Goal: Task Accomplishment & Management: Use online tool/utility

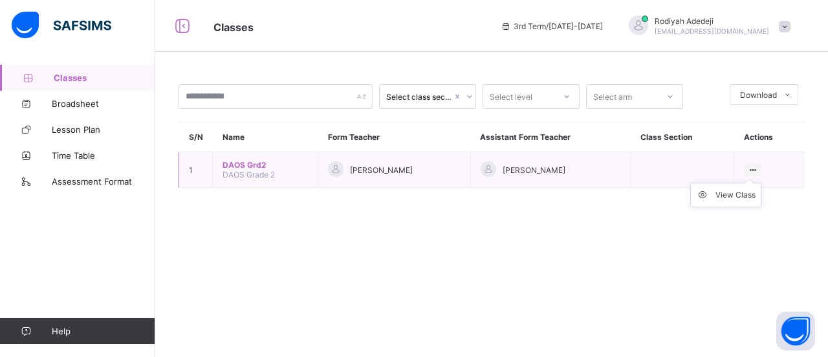
click at [752, 165] on icon at bounding box center [752, 170] width 11 height 10
click at [744, 197] on div "View Class" at bounding box center [736, 194] width 40 height 13
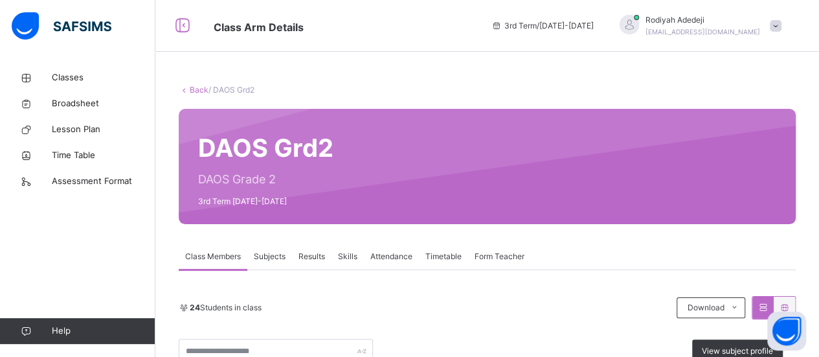
click at [321, 262] on div "Results" at bounding box center [311, 256] width 39 height 26
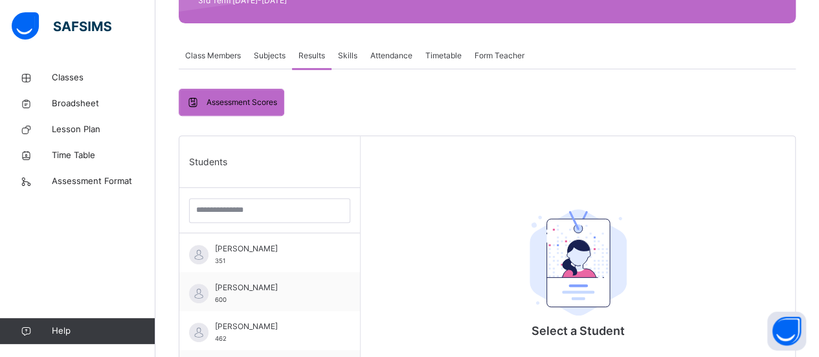
scroll to position [221, 0]
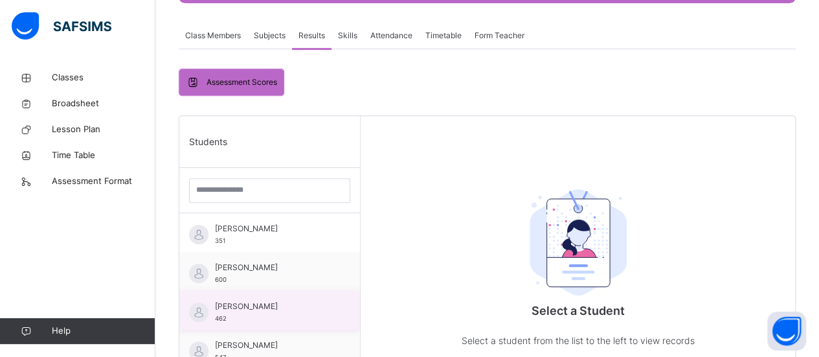
click at [251, 305] on span "[PERSON_NAME]" at bounding box center [273, 306] width 116 height 12
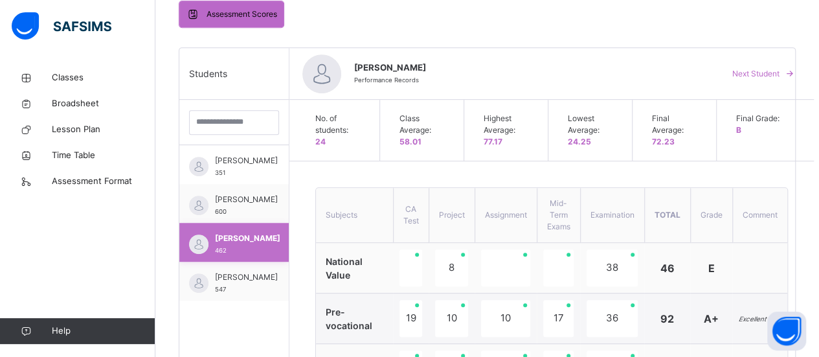
scroll to position [265, 0]
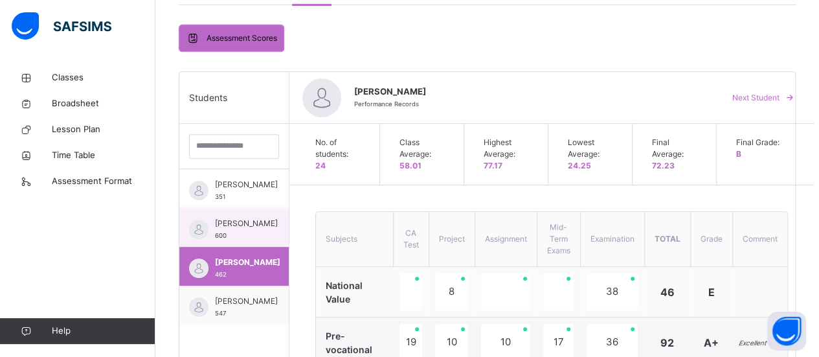
click at [250, 223] on div "[PERSON_NAME] 600" at bounding box center [233, 227] width 109 height 39
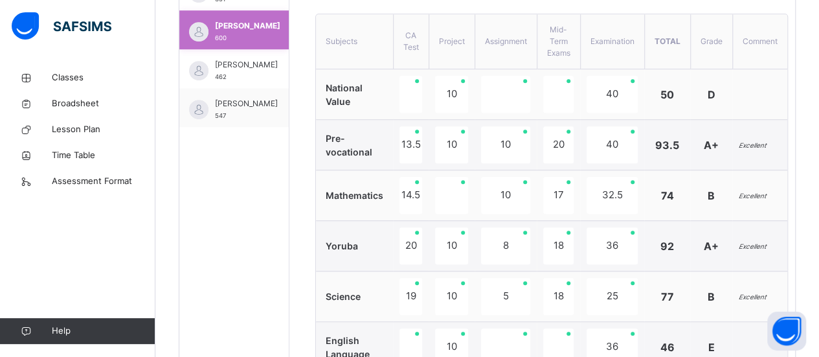
scroll to position [443, 0]
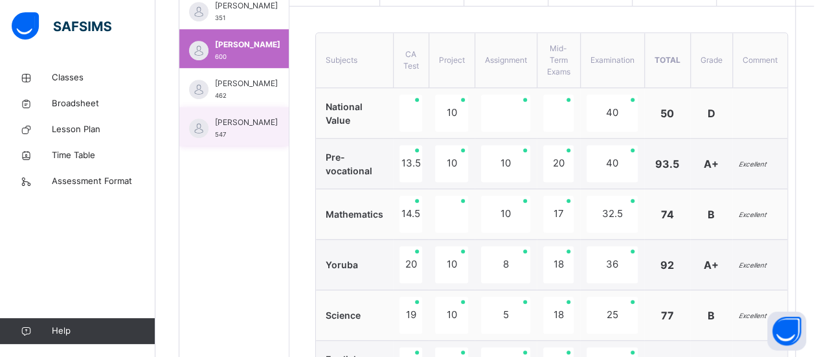
click at [253, 127] on span "[PERSON_NAME]" at bounding box center [246, 122] width 63 height 12
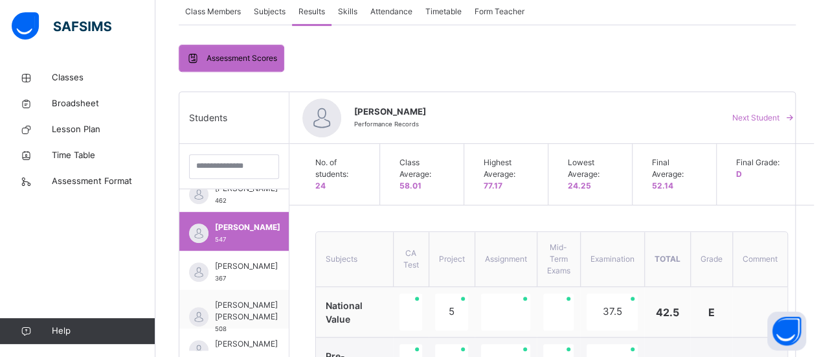
scroll to position [94, 0]
click at [250, 267] on div "[PERSON_NAME] 367" at bounding box center [233, 269] width 109 height 39
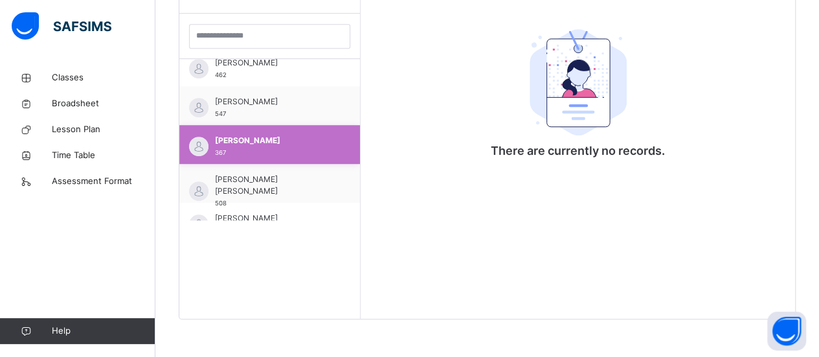
scroll to position [89, 0]
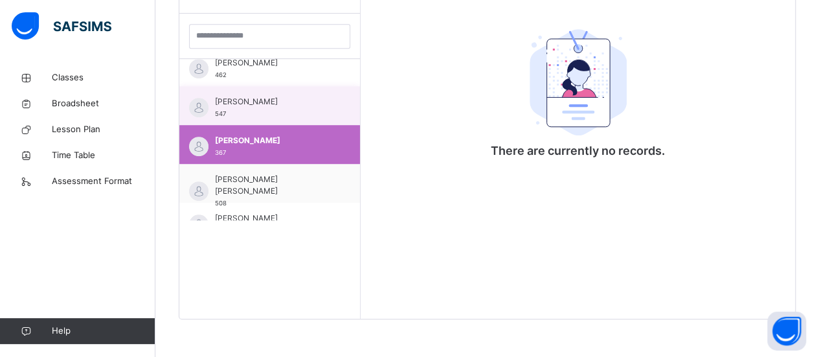
click at [277, 105] on span "[PERSON_NAME]" at bounding box center [273, 102] width 116 height 12
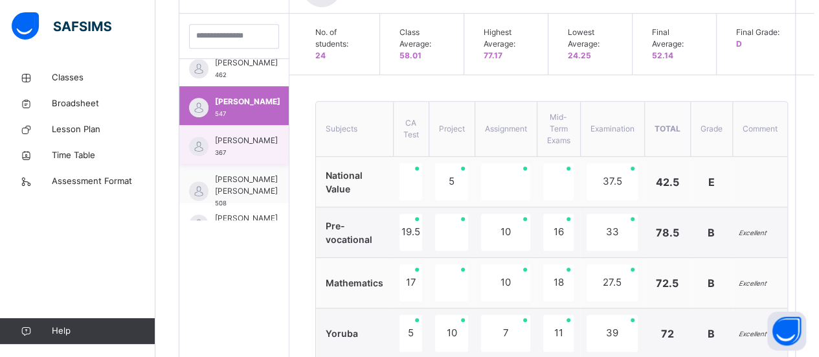
scroll to position [94, 0]
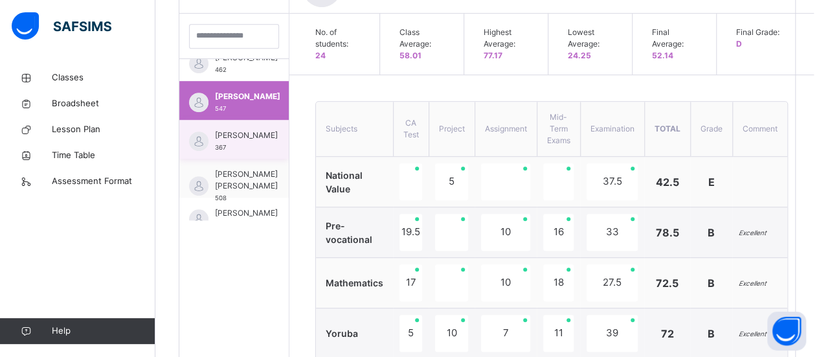
click at [255, 146] on div "[PERSON_NAME] 367" at bounding box center [233, 139] width 109 height 39
click at [255, 146] on div "[PERSON_NAME] 367" at bounding box center [246, 140] width 63 height 23
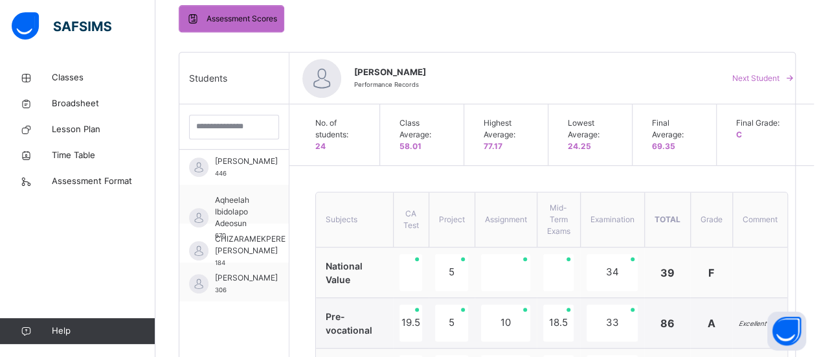
scroll to position [237, 0]
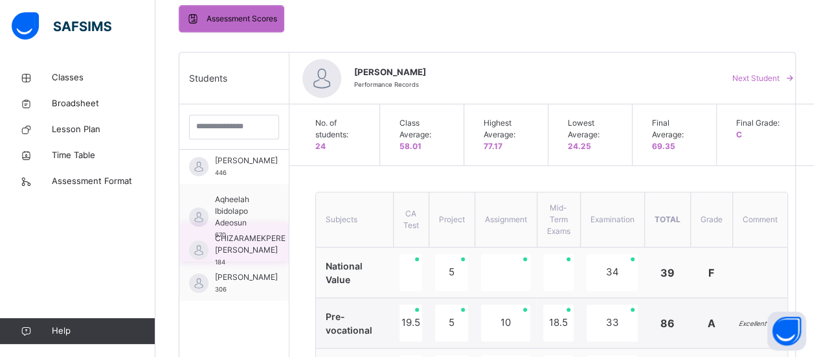
click at [255, 246] on span "CHIZARAMEKPERE [PERSON_NAME]" at bounding box center [250, 243] width 71 height 23
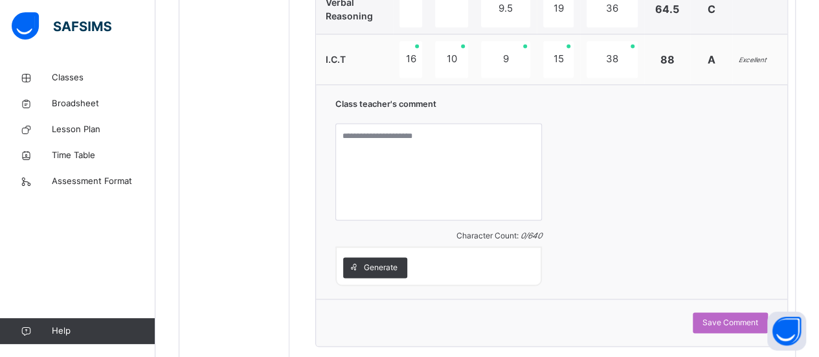
scroll to position [951, 0]
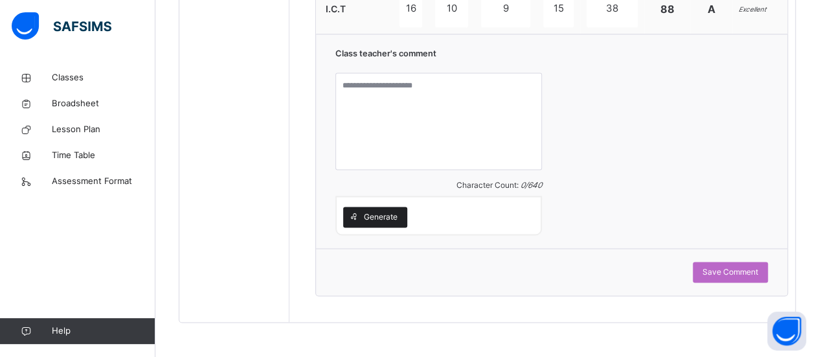
click at [371, 223] on div "Generate" at bounding box center [375, 216] width 64 height 21
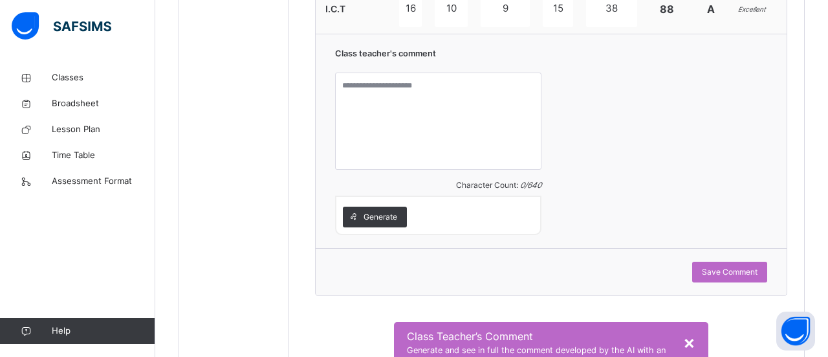
click at [650, 322] on div "Class Teacher ’s Comment Generate and see in full the comment developed by the …" at bounding box center [551, 348] width 314 height 53
click at [683, 331] on span "×" at bounding box center [689, 342] width 12 height 22
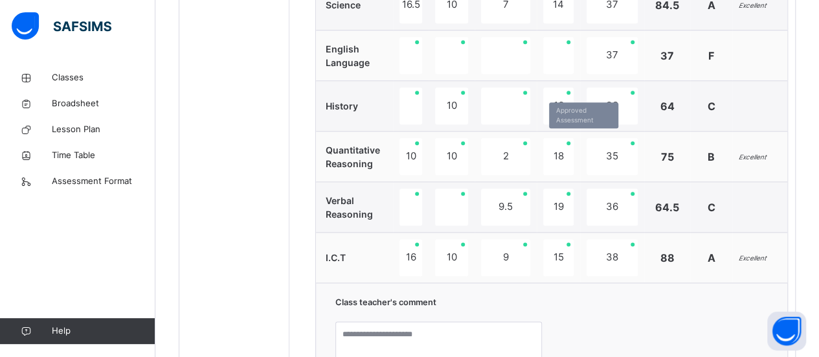
click at [568, 140] on div "18" at bounding box center [558, 156] width 30 height 37
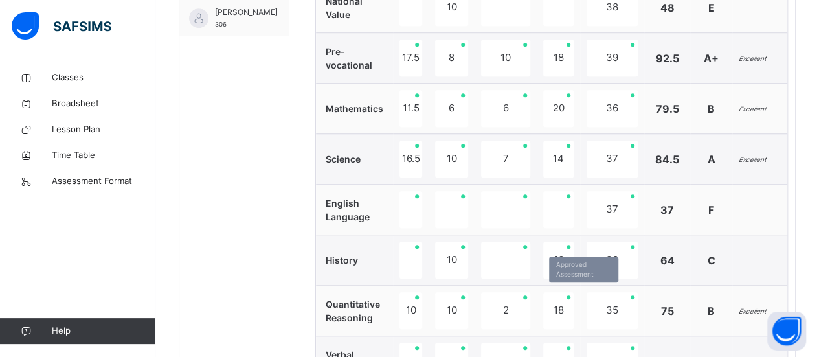
scroll to position [502, 0]
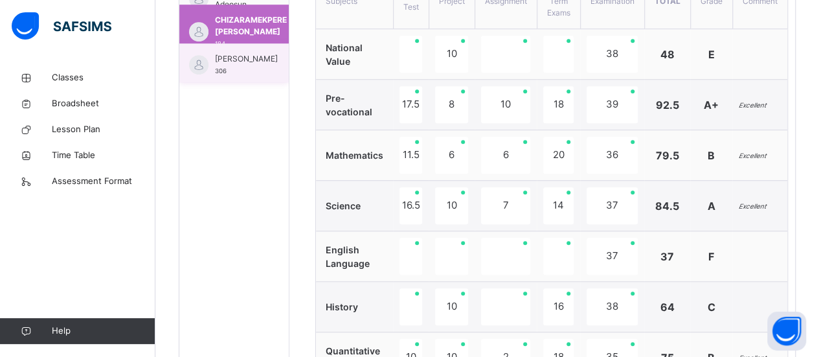
click at [237, 65] on span "[PERSON_NAME]" at bounding box center [246, 59] width 63 height 12
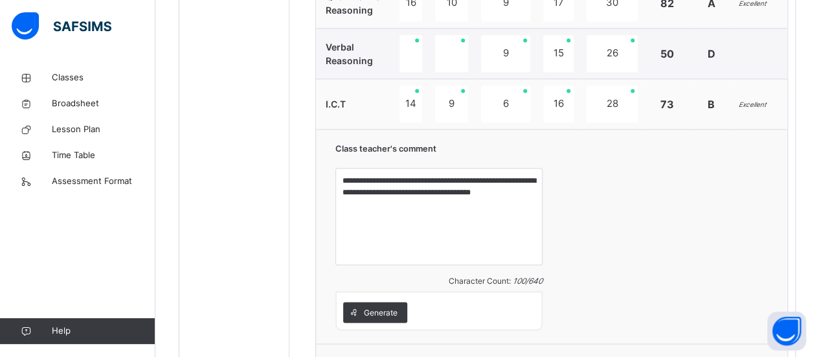
scroll to position [1052, 0]
